Goal: Task Accomplishment & Management: Manage account settings

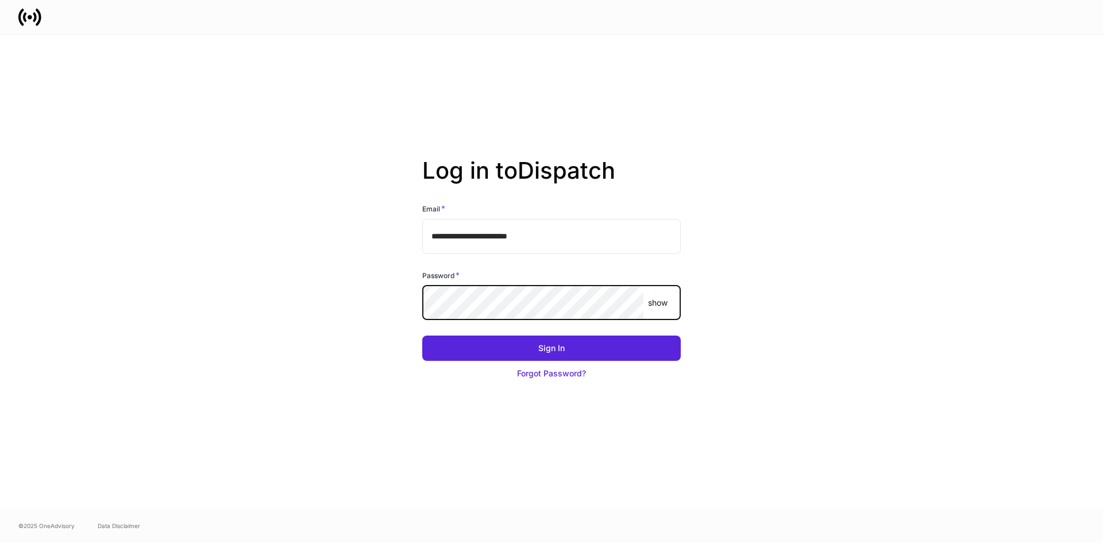
click at [422, 336] on button "Sign In" at bounding box center [551, 348] width 259 height 25
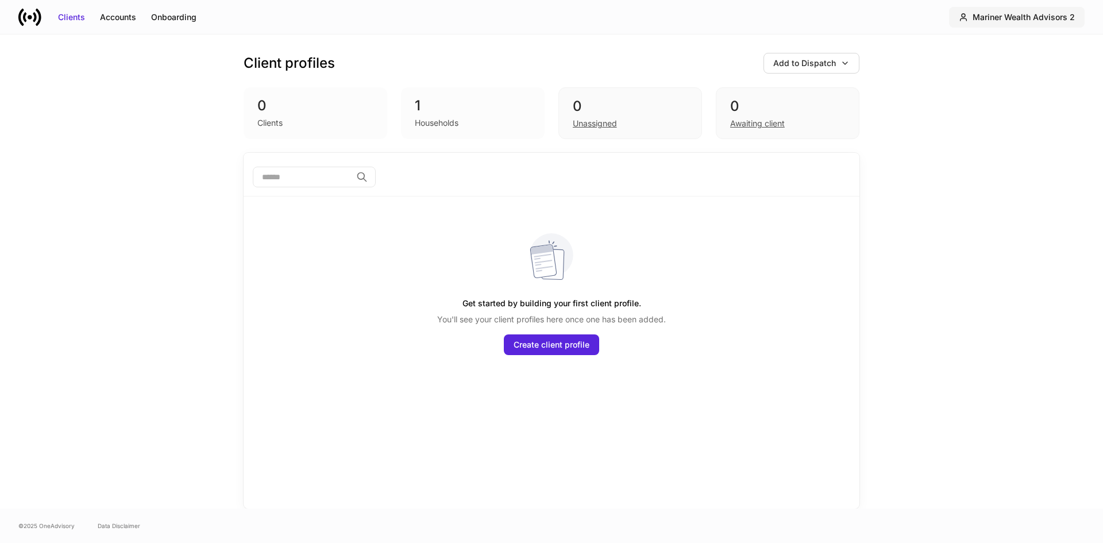
click at [1050, 14] on div "Mariner Wealth Advisors 2" at bounding box center [1024, 16] width 102 height 11
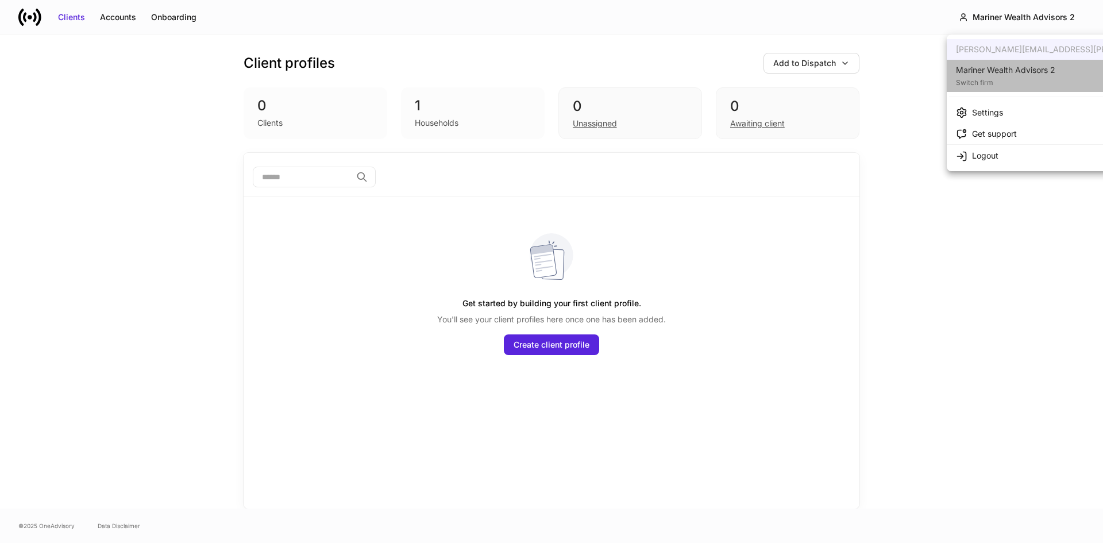
click at [1043, 76] on div "Switch firm" at bounding box center [1005, 81] width 99 height 11
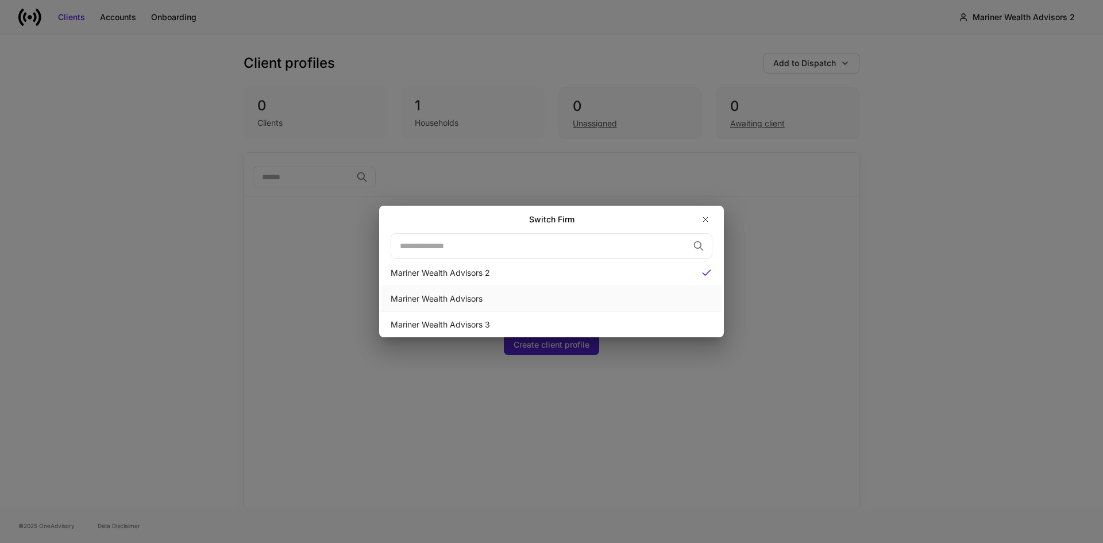
click at [439, 294] on div "Mariner Wealth Advisors" at bounding box center [552, 298] width 322 height 11
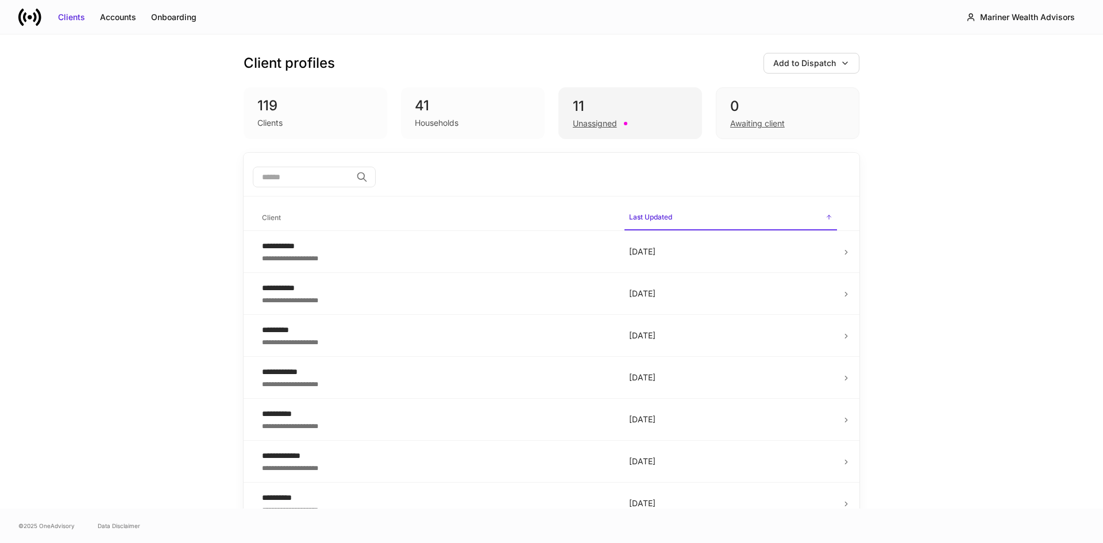
click at [606, 109] on div "11" at bounding box center [630, 106] width 115 height 18
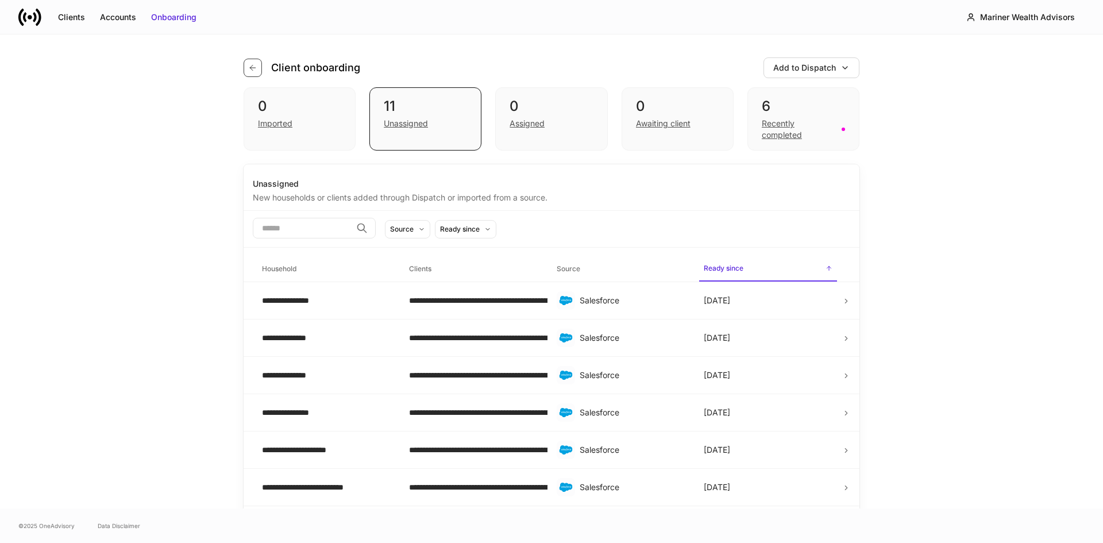
click at [248, 70] on icon "button" at bounding box center [252, 67] width 9 height 9
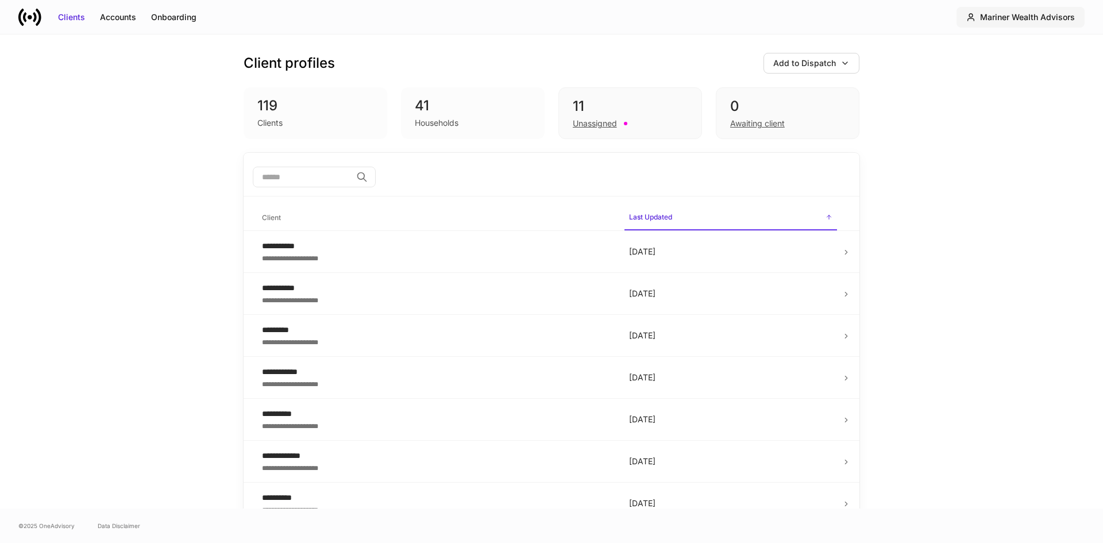
click at [1005, 21] on div "Mariner Wealth Advisors" at bounding box center [1027, 16] width 95 height 11
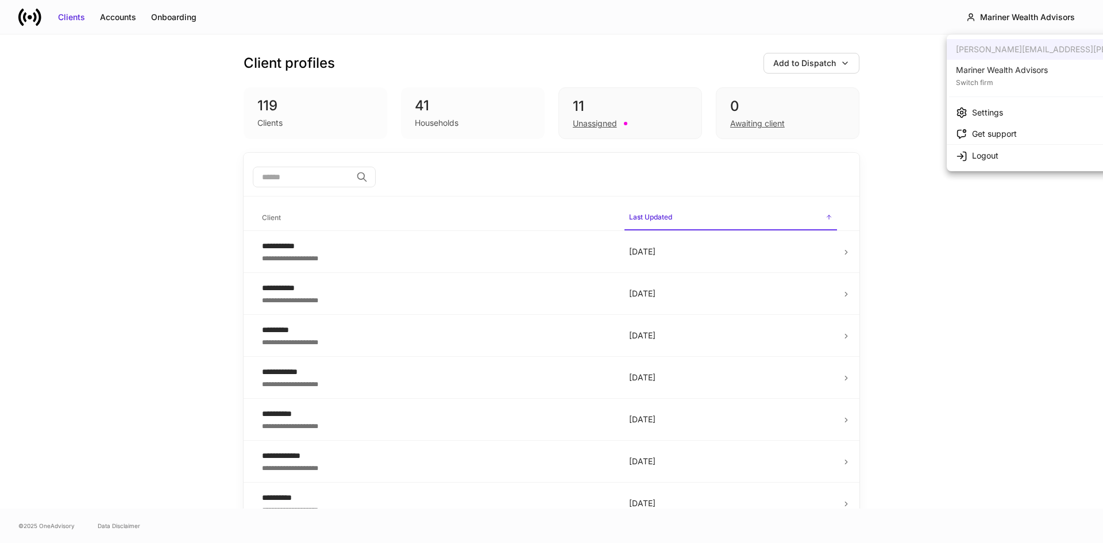
click at [33, 18] on div at bounding box center [551, 271] width 1103 height 543
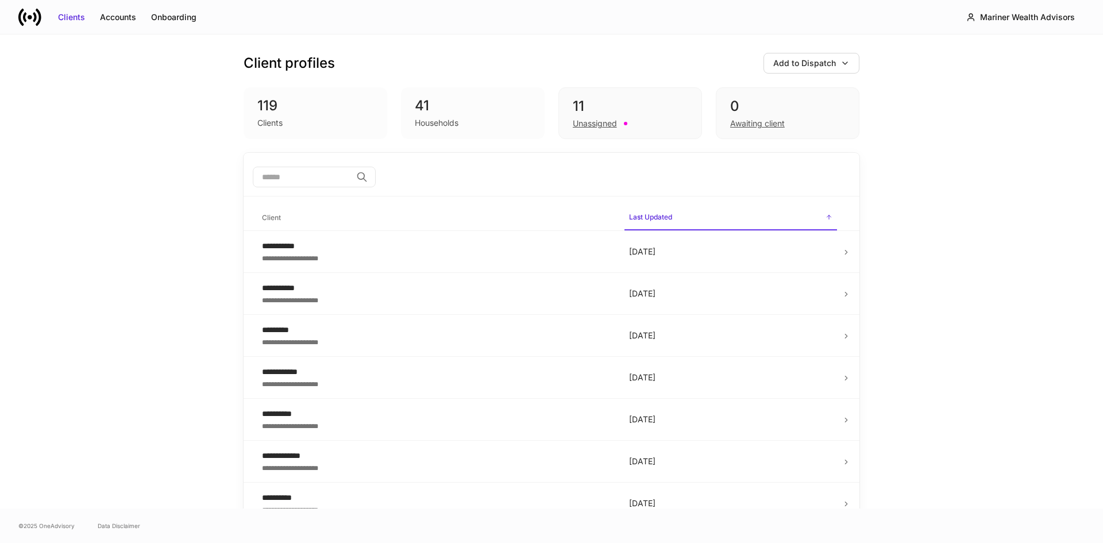
click at [33, 18] on icon at bounding box center [29, 17] width 23 height 23
click at [1034, 21] on div "Mariner Wealth Advisors" at bounding box center [1027, 16] width 95 height 11
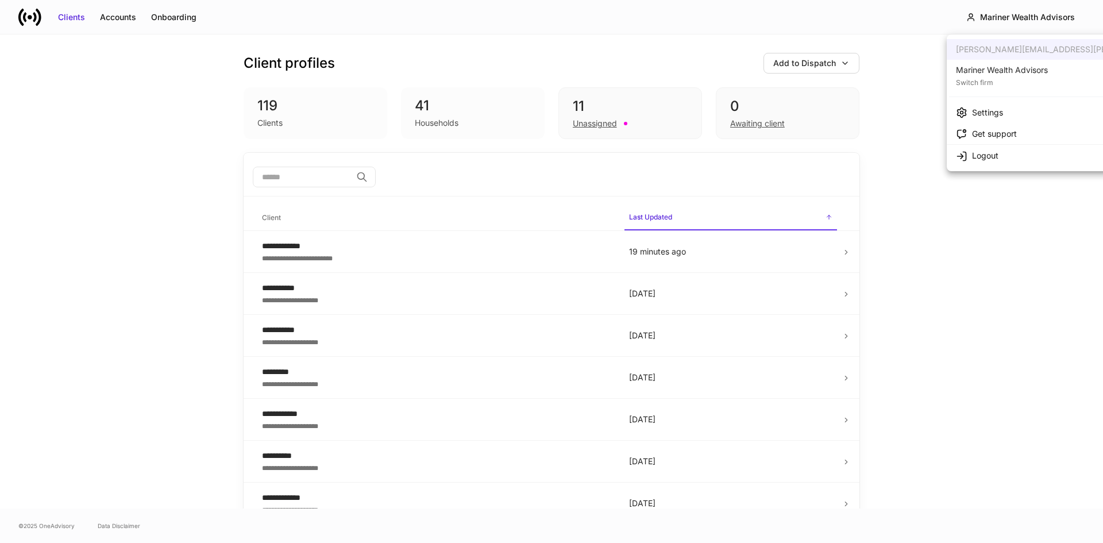
click at [1026, 111] on li "Settings" at bounding box center [1091, 112] width 289 height 21
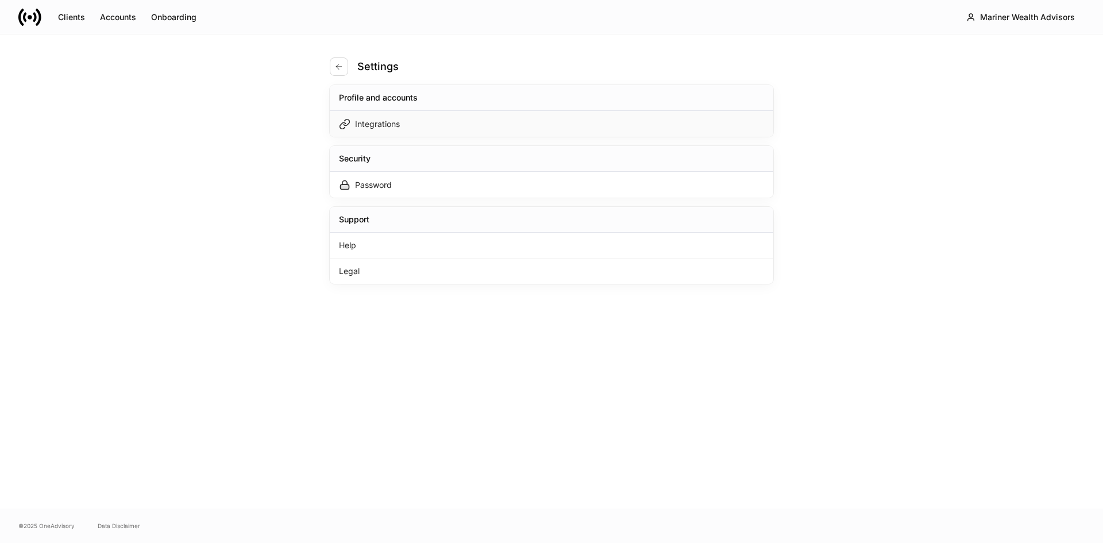
click at [395, 121] on div "Integrations" at bounding box center [377, 123] width 45 height 11
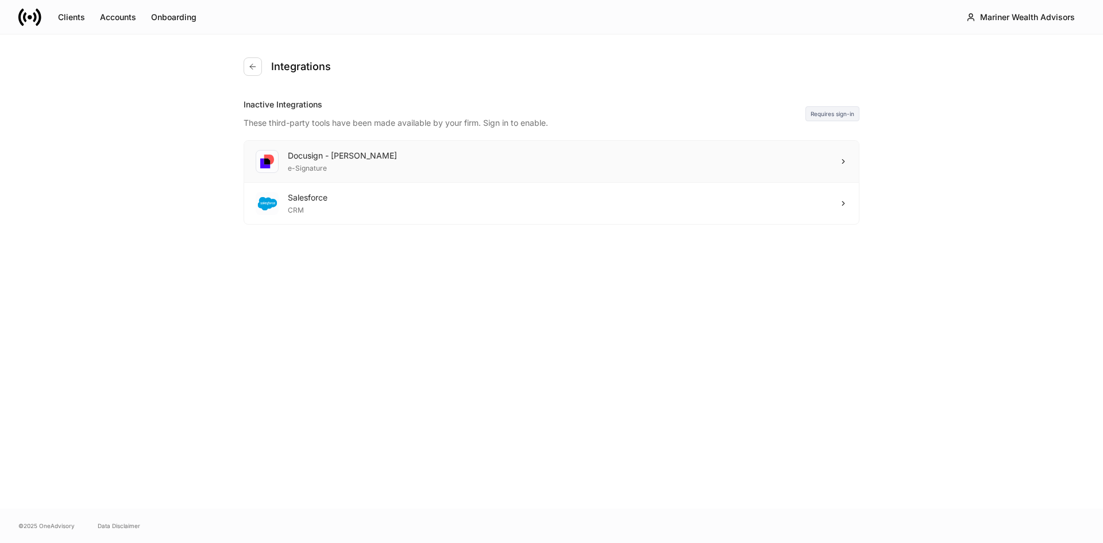
click at [741, 155] on div "Docusign - [PERSON_NAME] e-Signature" at bounding box center [551, 162] width 615 height 42
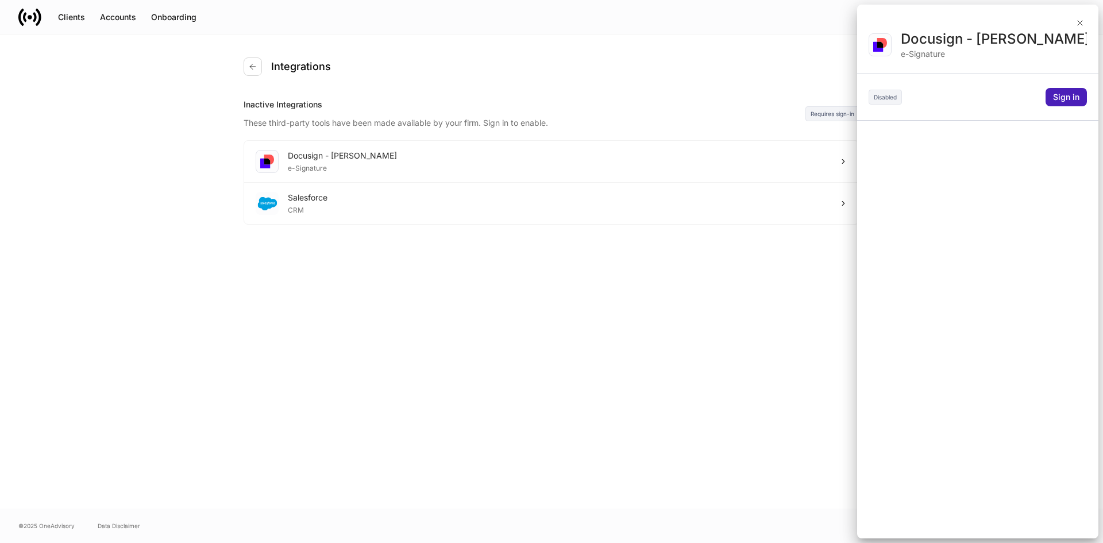
click at [1066, 94] on div "Sign in" at bounding box center [1066, 96] width 26 height 11
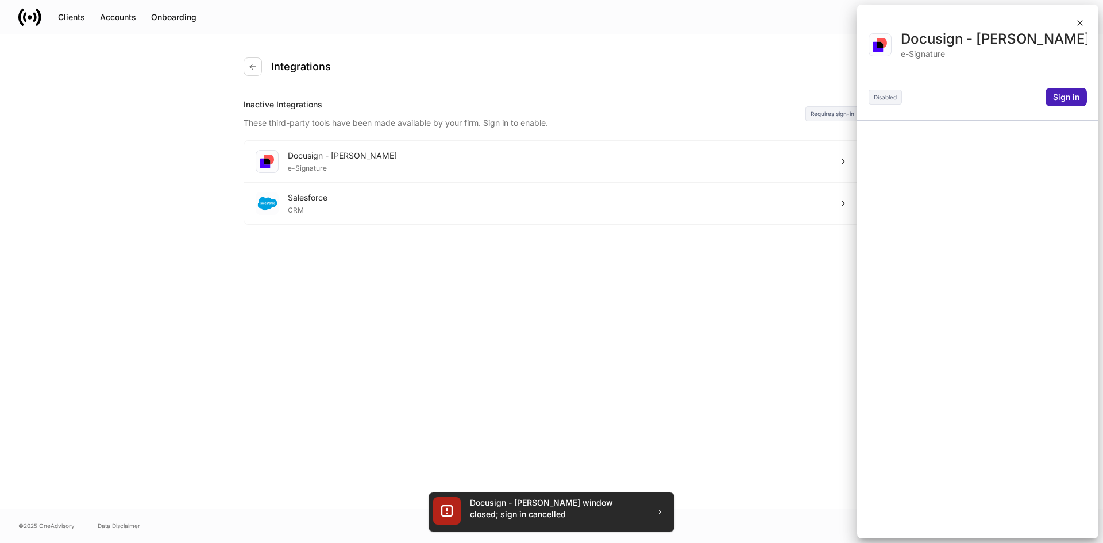
click at [1074, 94] on div "Sign in" at bounding box center [1066, 96] width 26 height 11
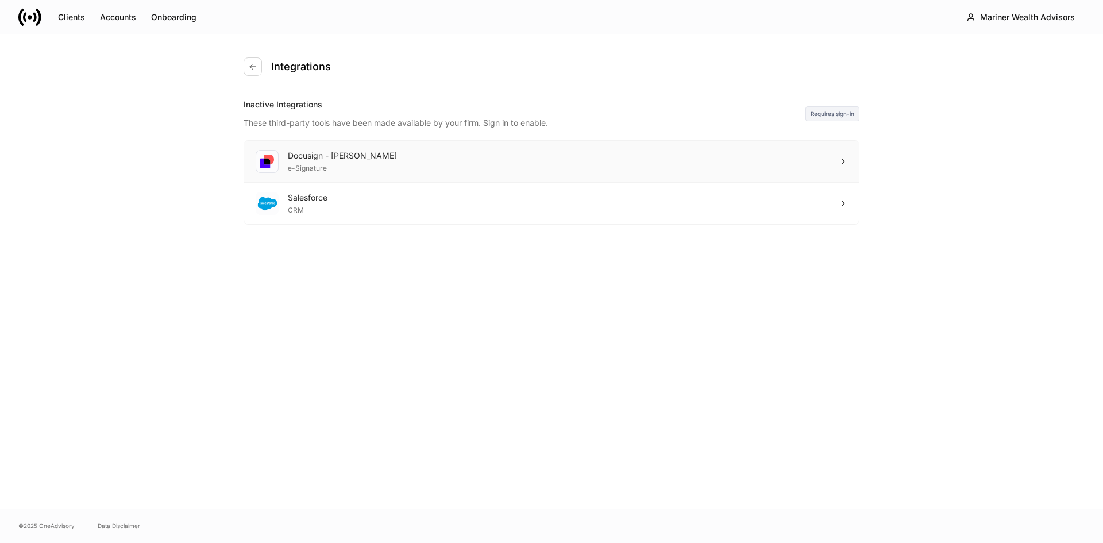
click at [838, 156] on div "Docusign - [PERSON_NAME] e-Signature" at bounding box center [551, 162] width 615 height 42
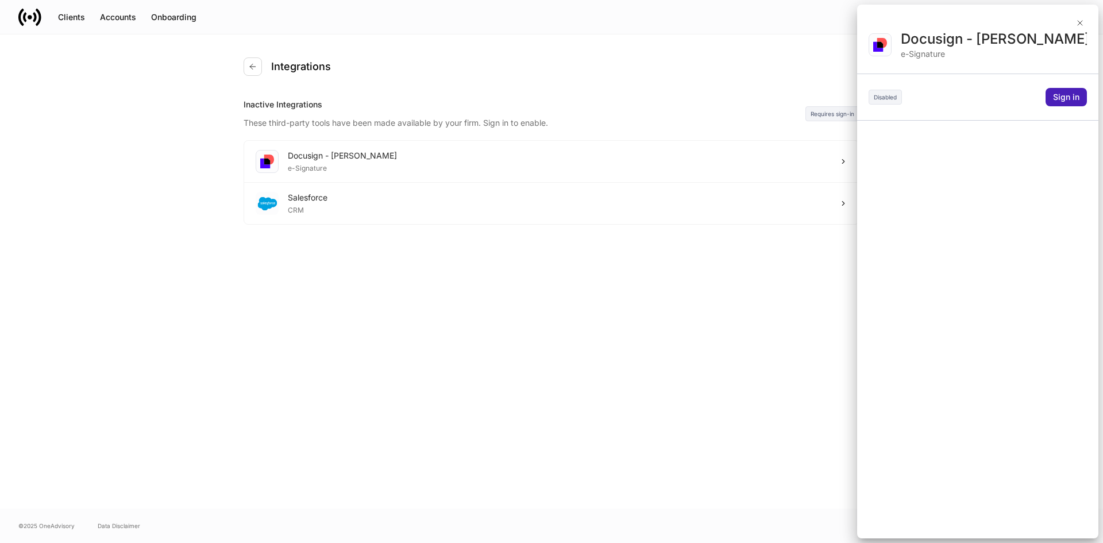
click at [1072, 101] on div "Sign in" at bounding box center [1066, 96] width 26 height 11
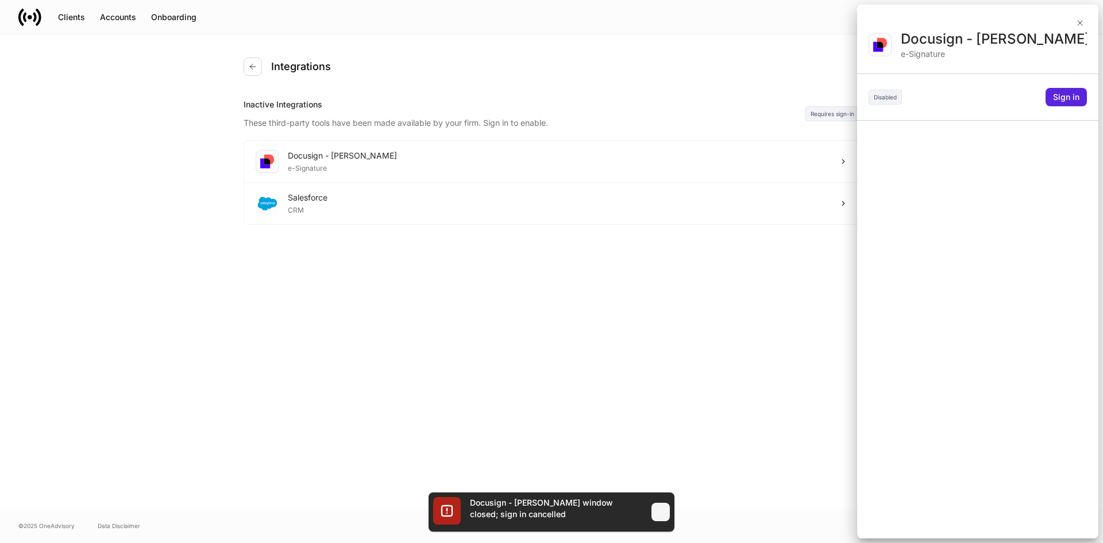
click at [658, 518] on button "button" at bounding box center [661, 512] width 18 height 18
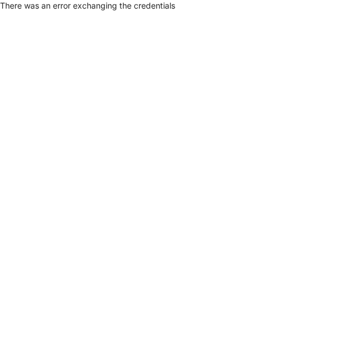
click at [308, 11] on html "There was an error exchanging the credentials" at bounding box center [174, 5] width 348 height 11
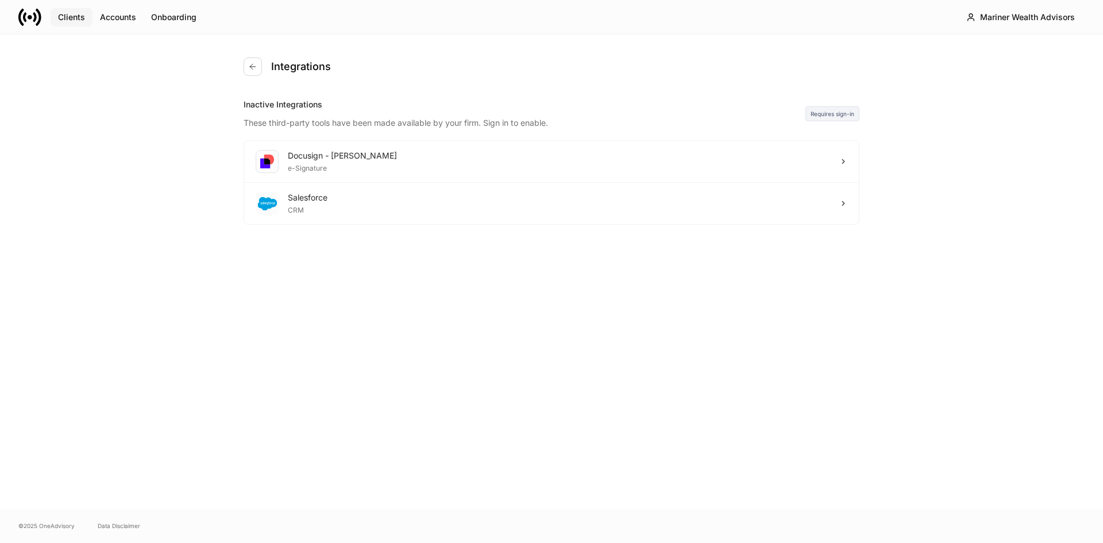
click at [55, 10] on button "Clients" at bounding box center [72, 17] width 42 height 18
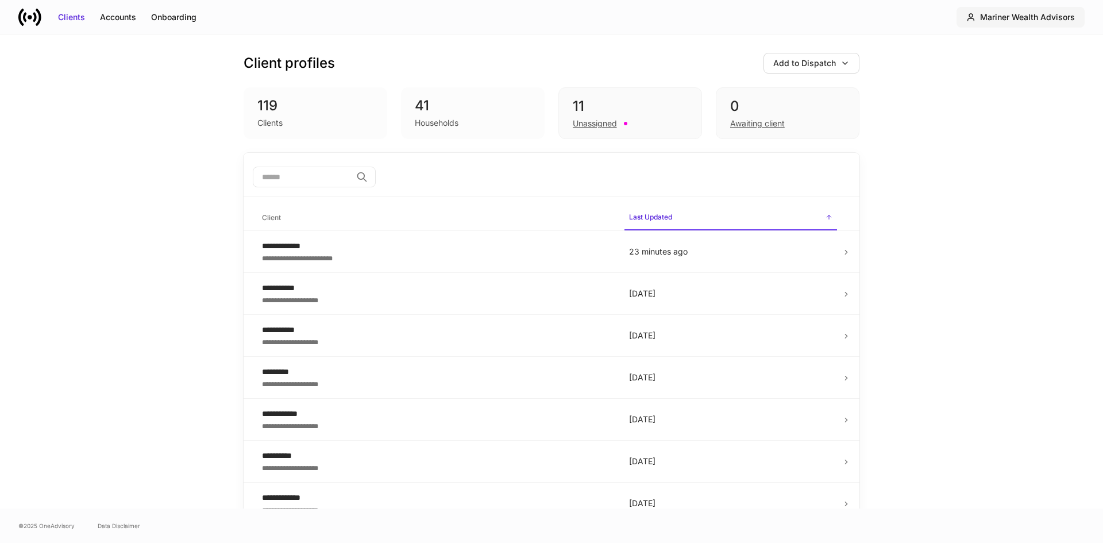
click at [1039, 20] on div "Mariner Wealth Advisors" at bounding box center [1027, 16] width 95 height 11
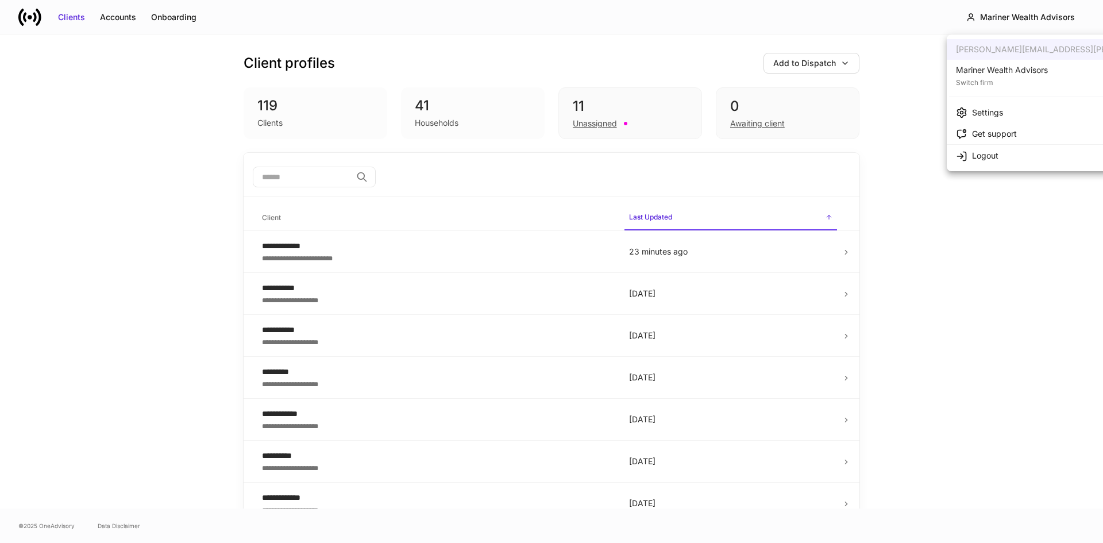
click at [995, 110] on div "Settings" at bounding box center [987, 112] width 31 height 11
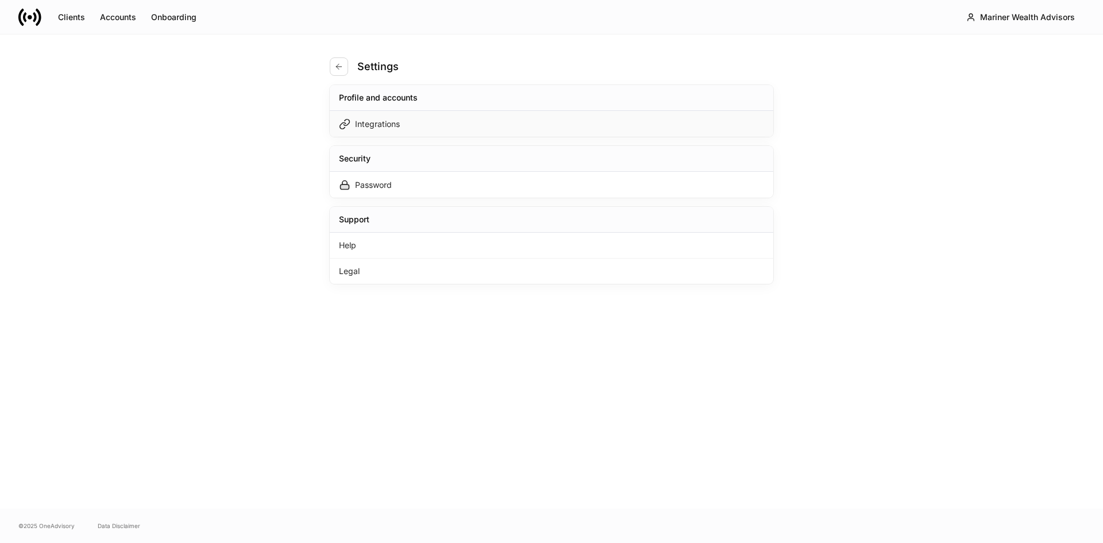
click at [404, 125] on div "Integrations" at bounding box center [552, 124] width 444 height 26
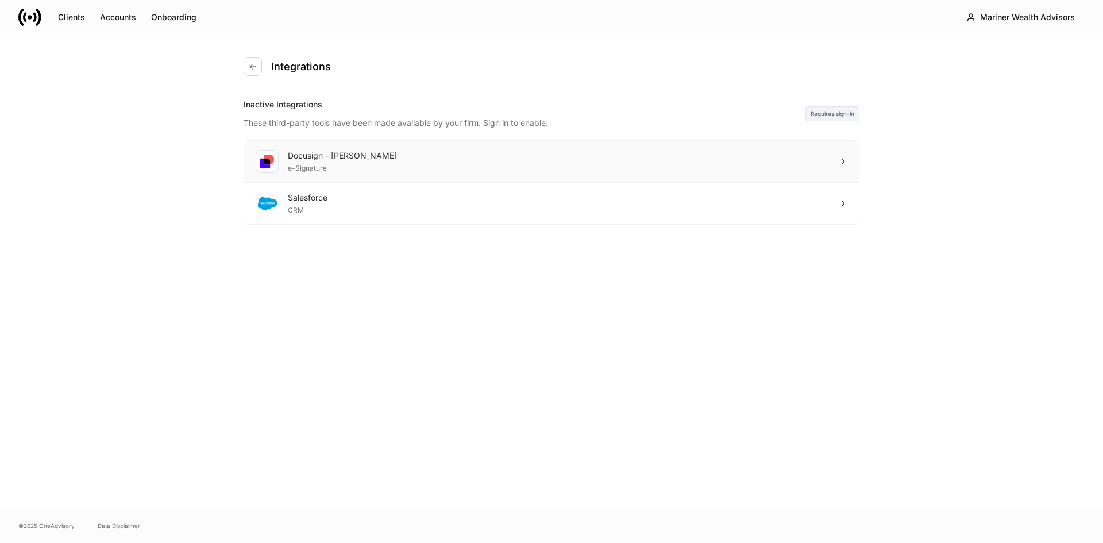
click at [591, 162] on div "Docusign - [PERSON_NAME] e-Signature" at bounding box center [551, 162] width 615 height 42
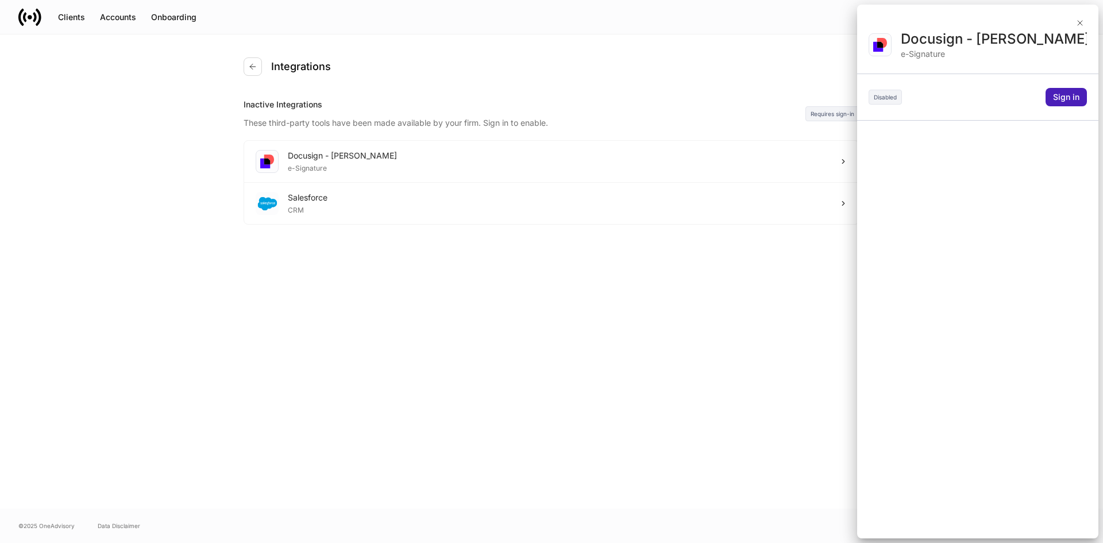
click at [1071, 106] on div "Docusign - [PERSON_NAME] e-Signature Disabled Sign in" at bounding box center [977, 284] width 241 height 508
click at [1071, 102] on div "Sign in" at bounding box center [1066, 96] width 26 height 11
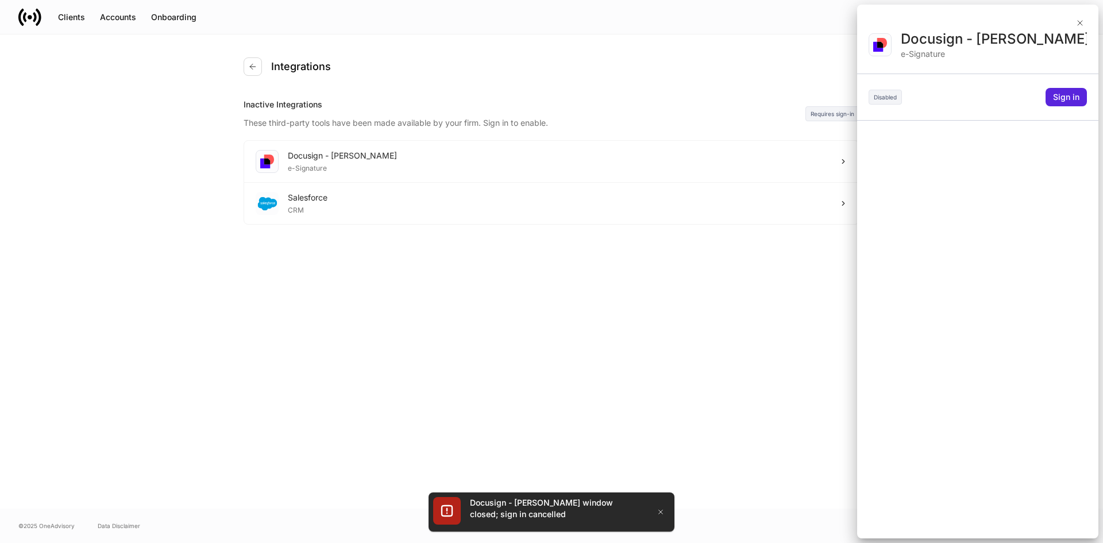
click at [488, 209] on div at bounding box center [551, 271] width 1103 height 543
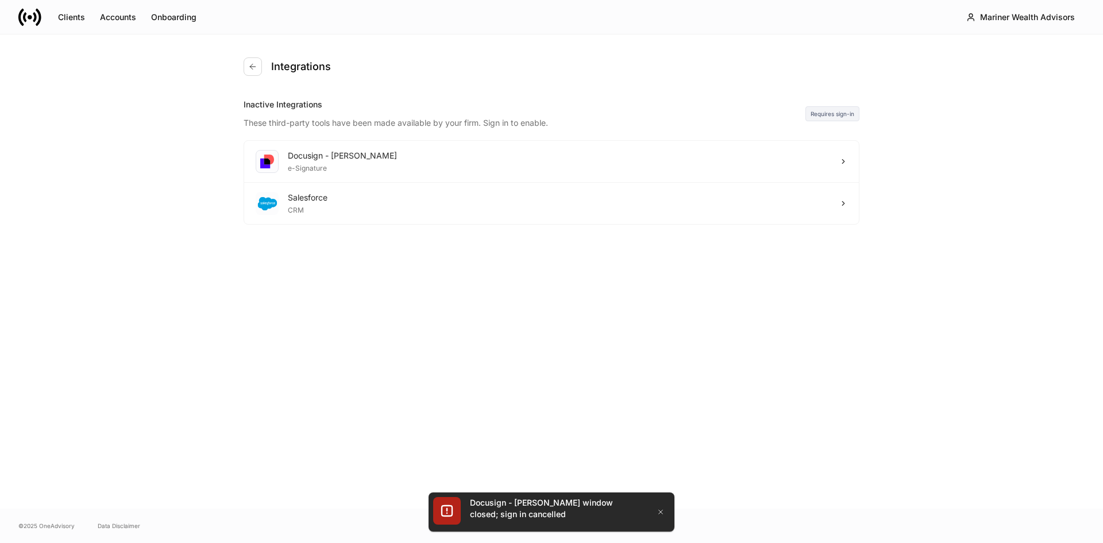
click at [488, 209] on div "Salesforce CRM" at bounding box center [551, 203] width 615 height 41
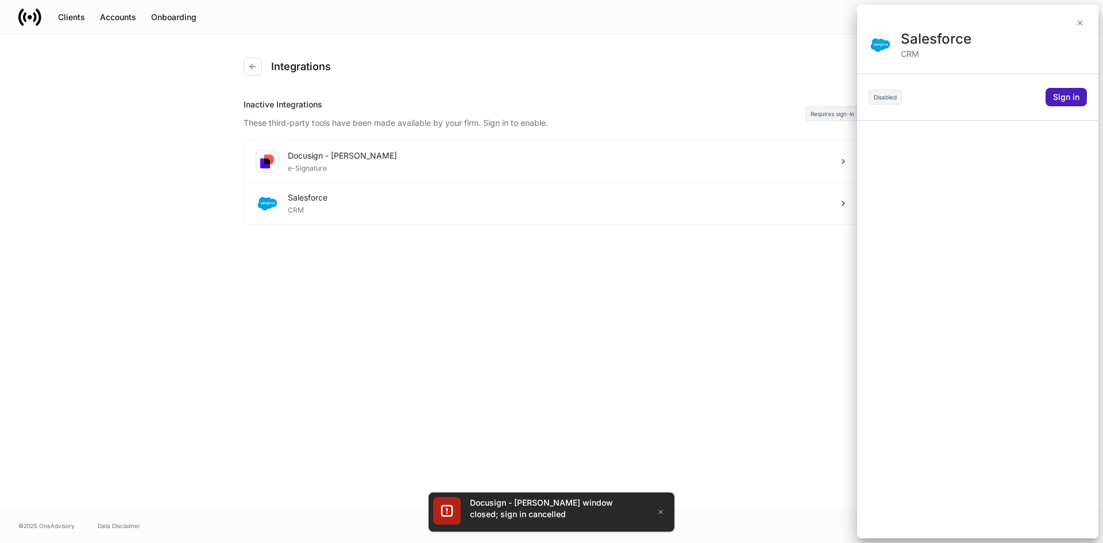
click at [1067, 99] on div "Sign in" at bounding box center [1066, 96] width 26 height 11
